Goal: Information Seeking & Learning: Find specific fact

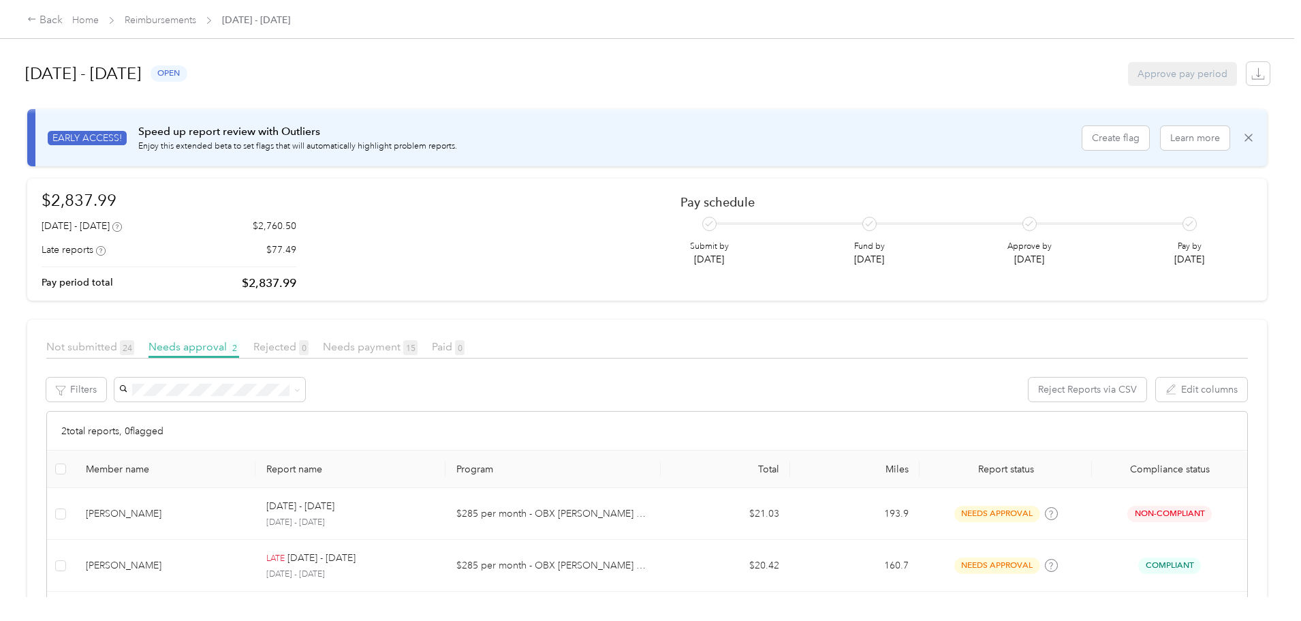
scroll to position [68, 0]
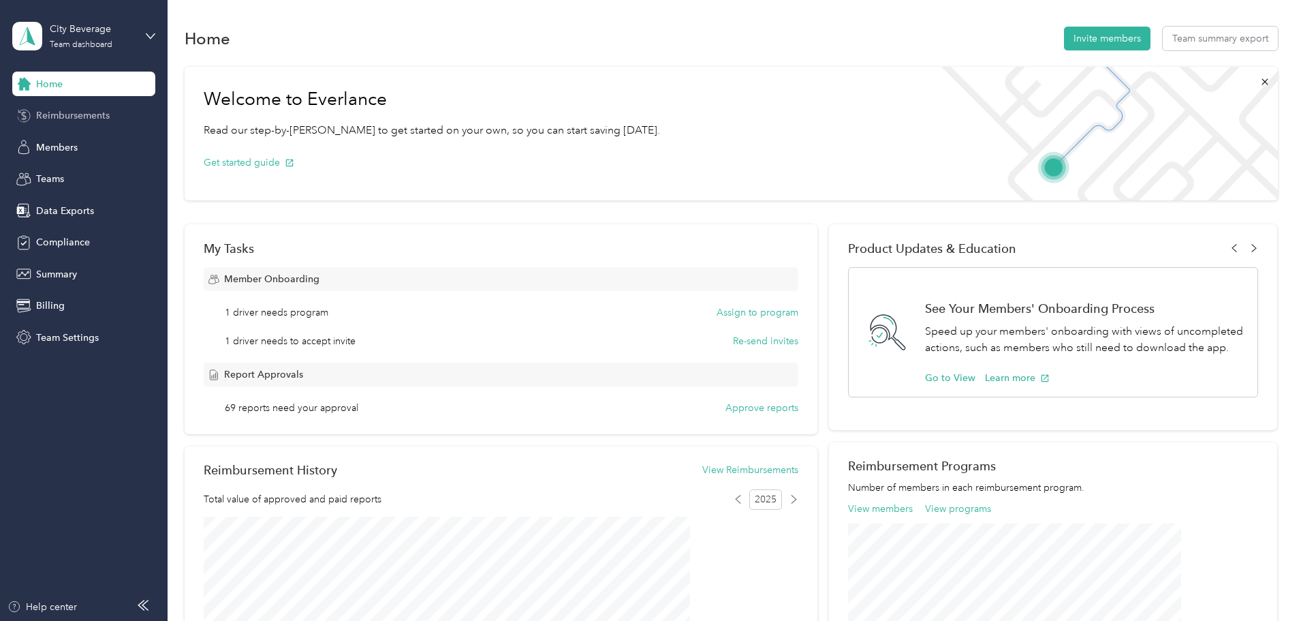
click at [76, 116] on span "Reimbursements" at bounding box center [73, 115] width 74 height 14
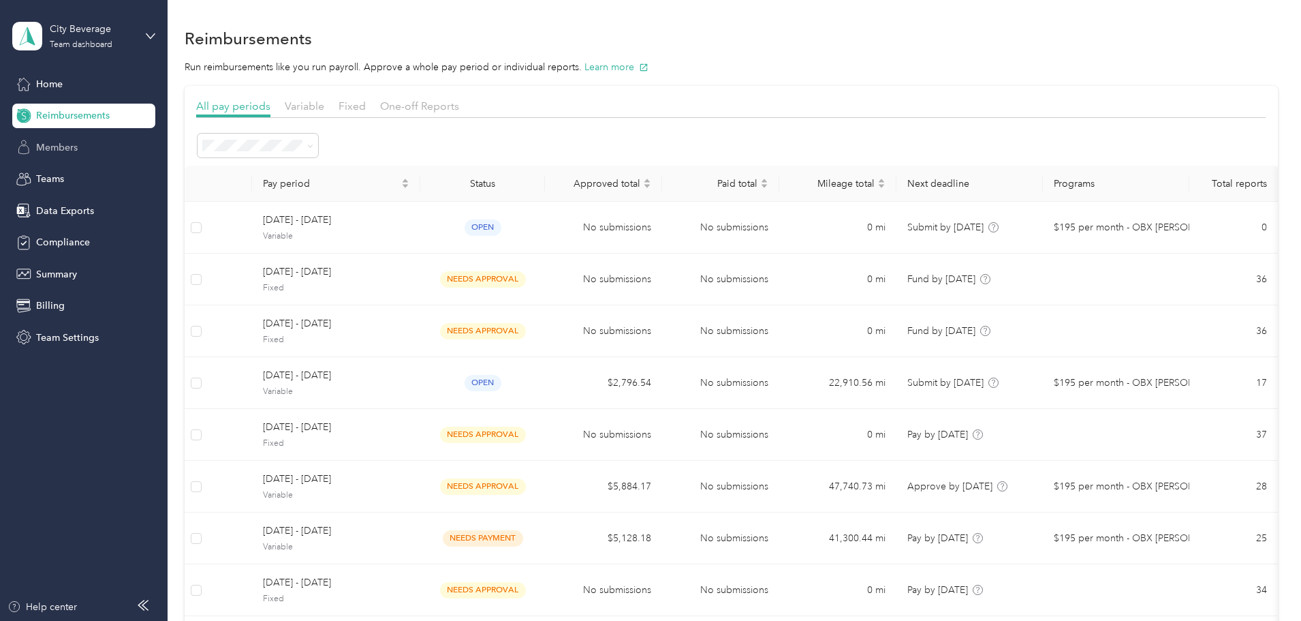
click at [64, 142] on span "Members" at bounding box center [57, 147] width 42 height 14
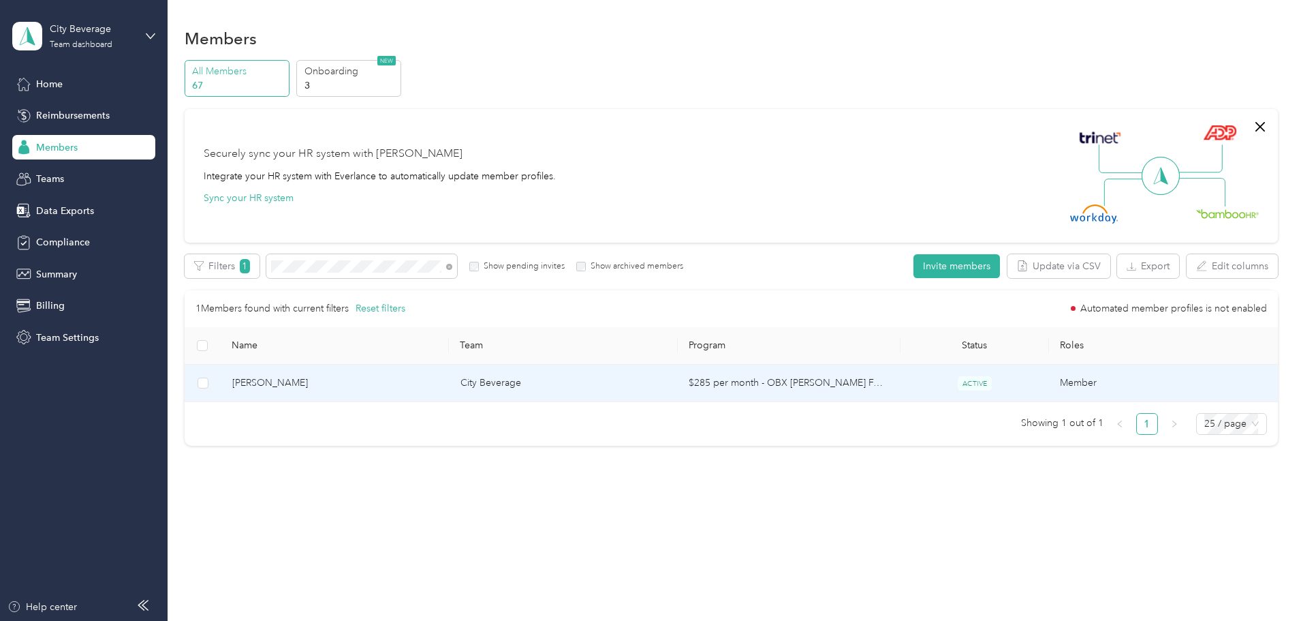
click at [439, 386] on span "[PERSON_NAME]" at bounding box center [335, 382] width 206 height 15
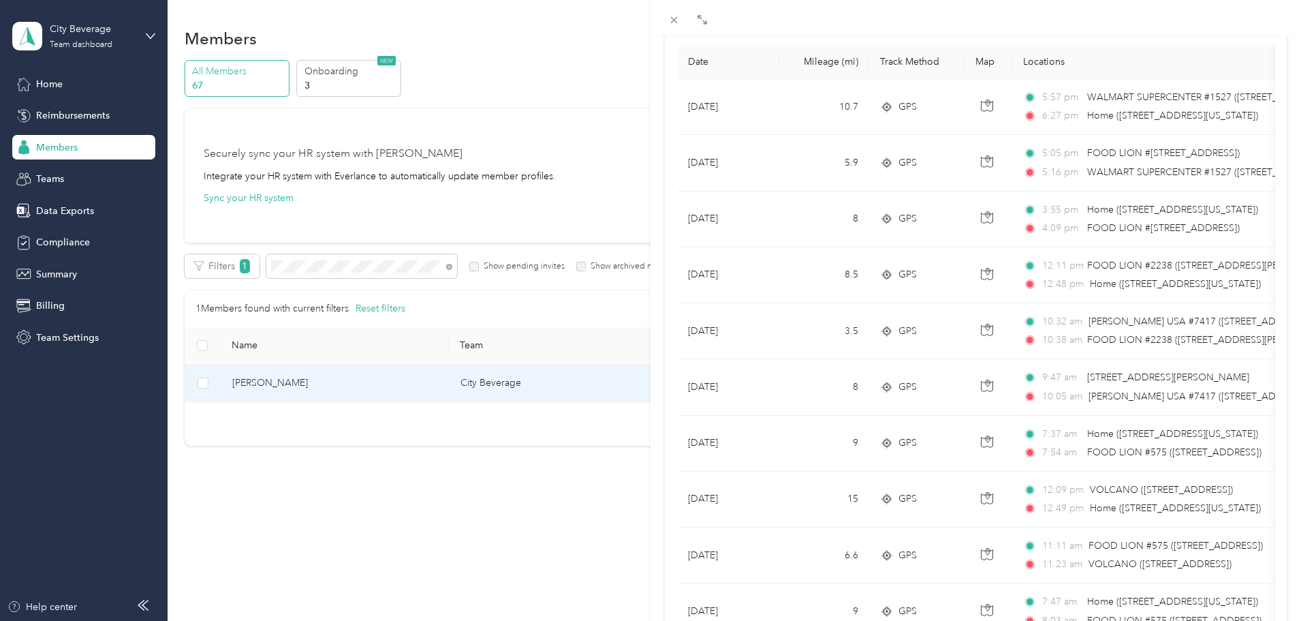
scroll to position [157, 0]
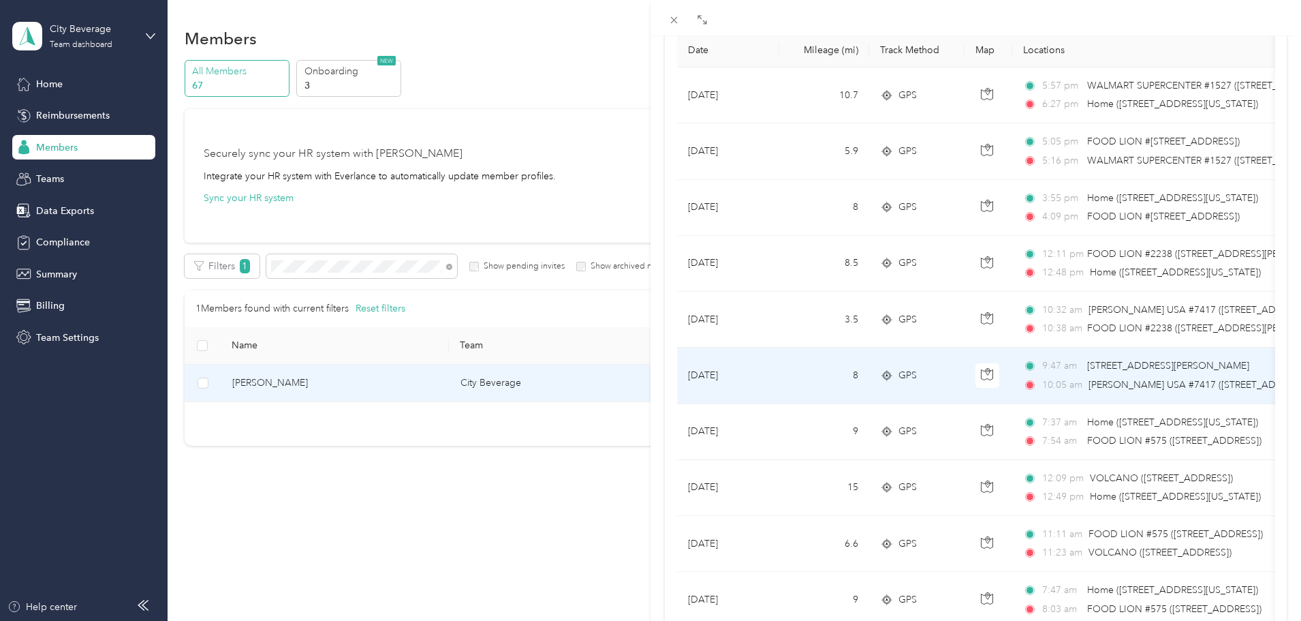
click at [1096, 383] on span "[PERSON_NAME] USA #7417 ([STREET_ADDRESS])" at bounding box center [1200, 385] width 222 height 12
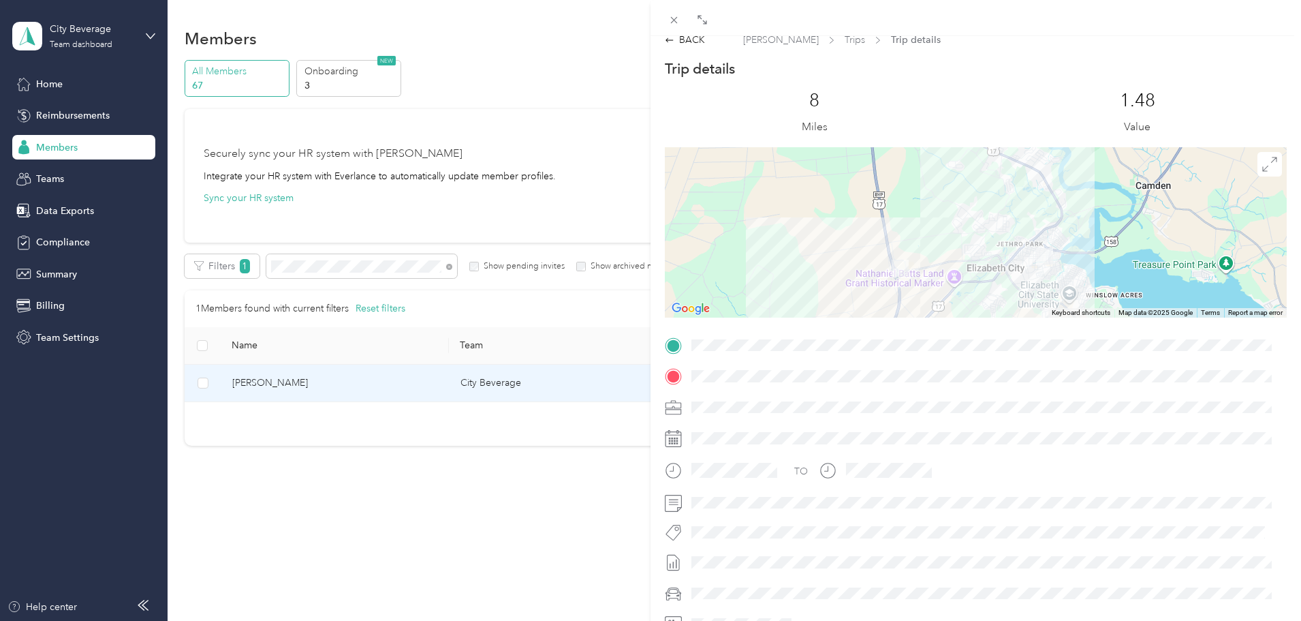
scroll to position [12, 0]
click at [1066, 209] on div at bounding box center [976, 233] width 622 height 170
click at [1262, 165] on icon at bounding box center [1269, 164] width 15 height 15
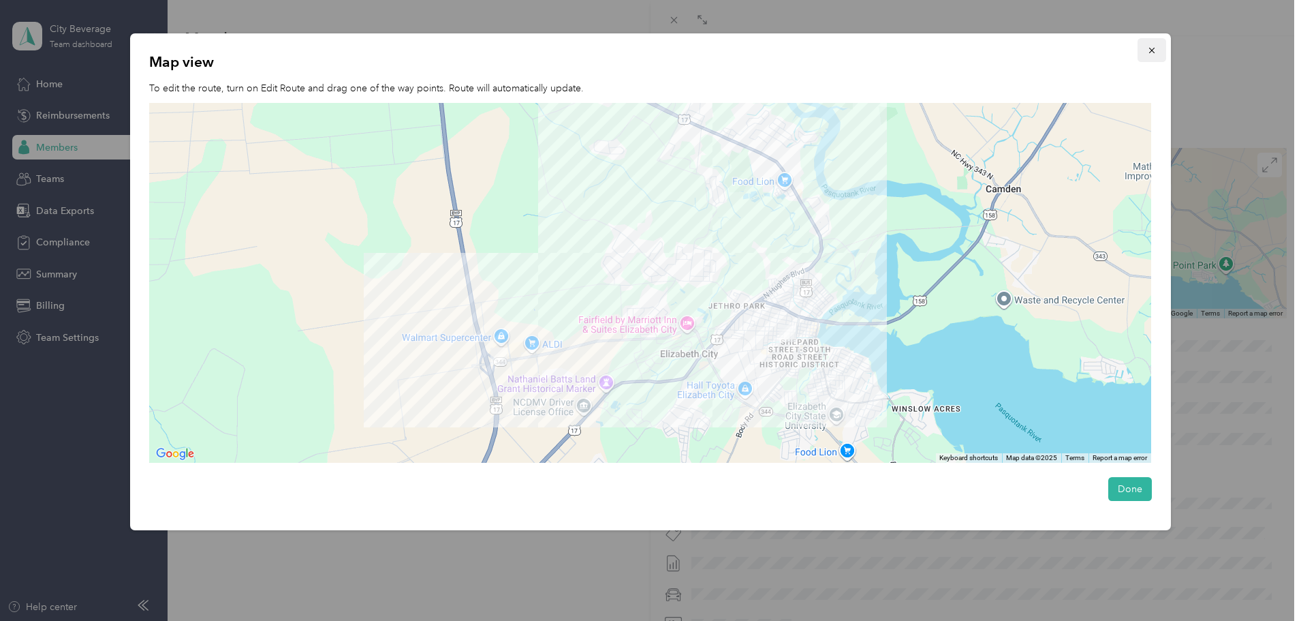
click at [1157, 46] on icon "button" at bounding box center [1152, 51] width 10 height 10
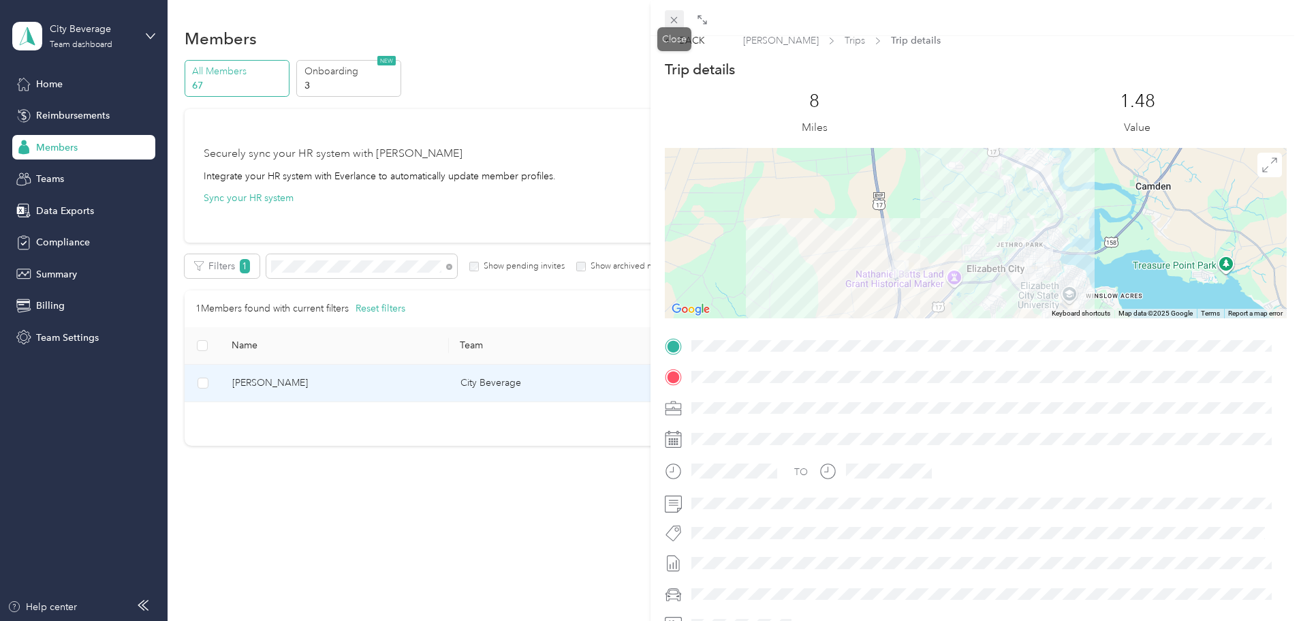
click at [675, 18] on icon at bounding box center [674, 20] width 12 height 12
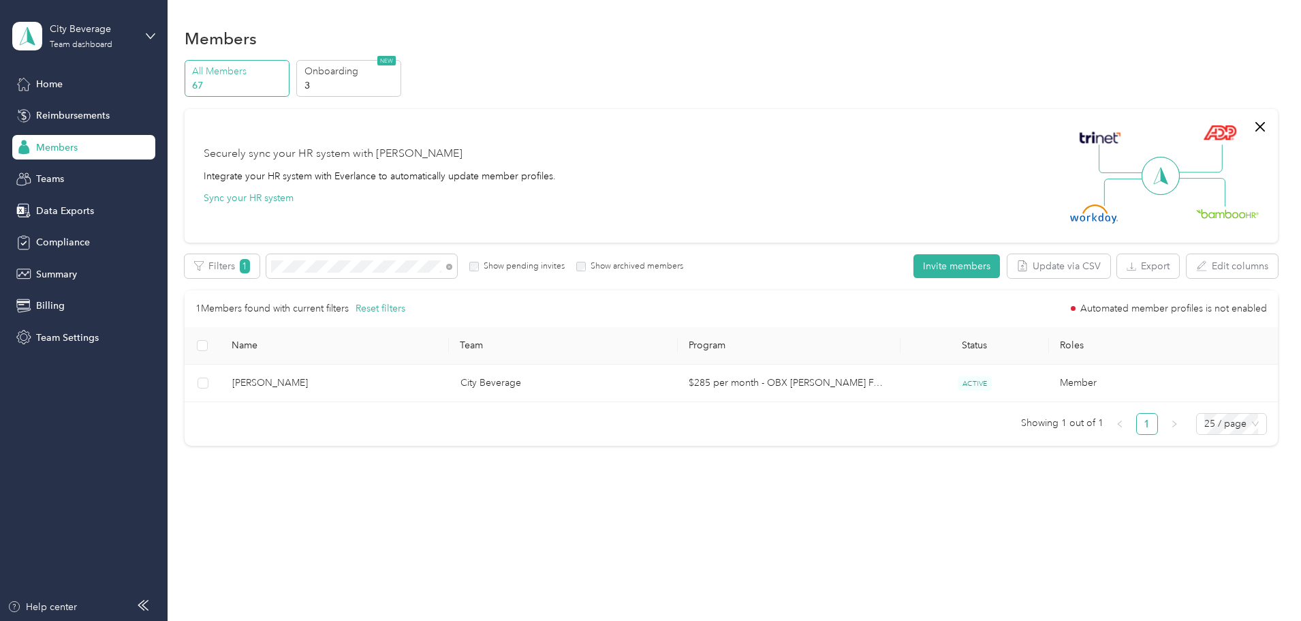
click at [59, 145] on span "Members" at bounding box center [57, 147] width 42 height 14
click at [50, 85] on span "Home" at bounding box center [49, 84] width 27 height 14
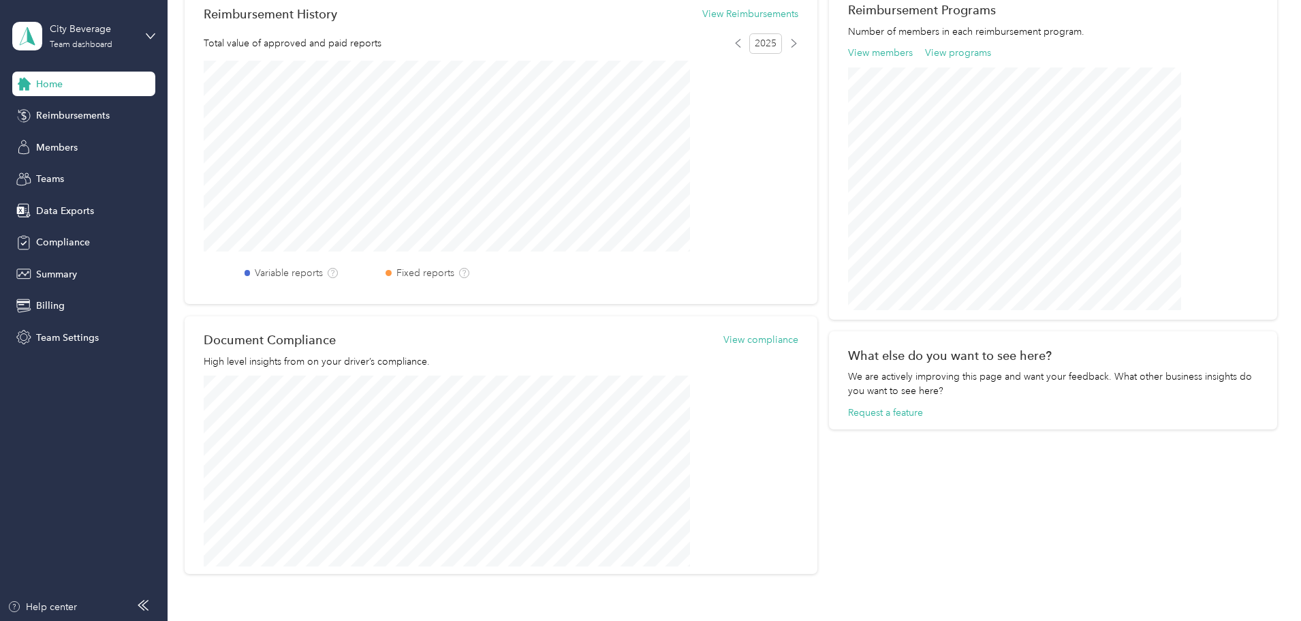
scroll to position [463, 0]
